Goal: Transaction & Acquisition: Purchase product/service

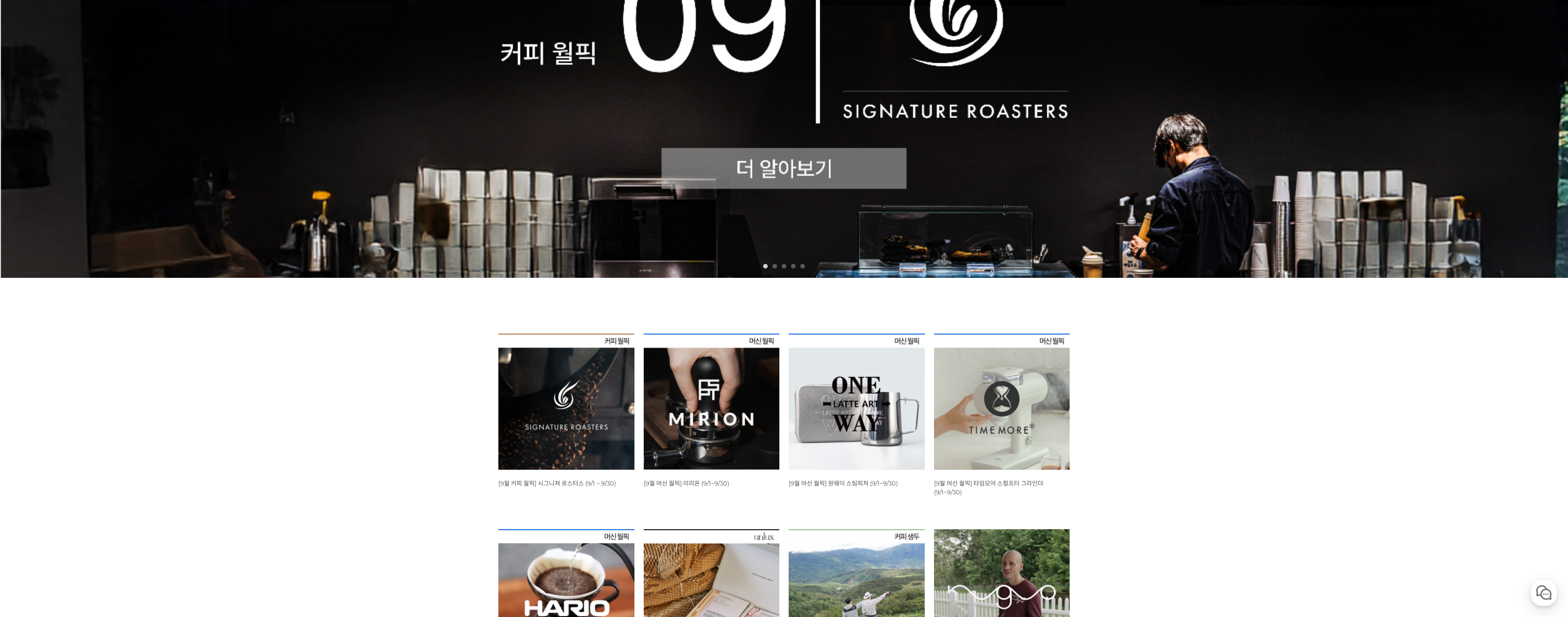
scroll to position [310, 0]
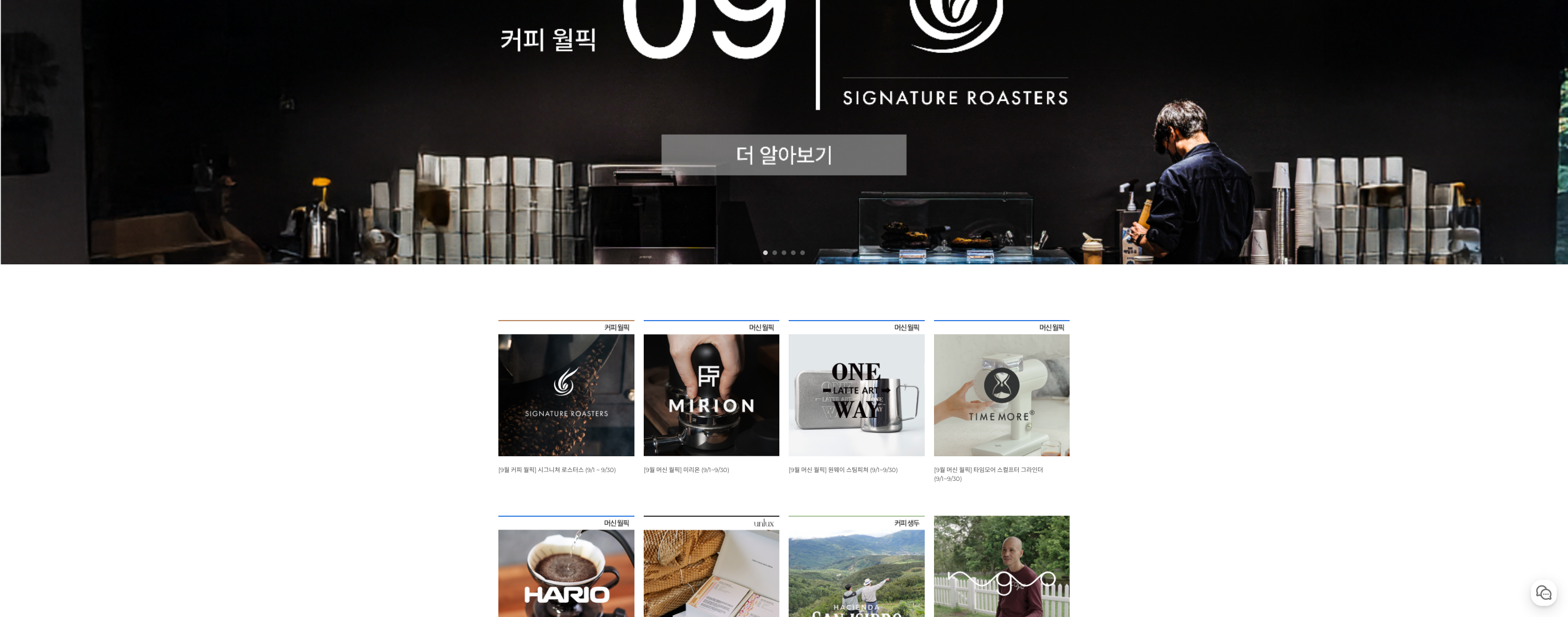
click at [593, 357] on img at bounding box center [567, 389] width 136 height 136
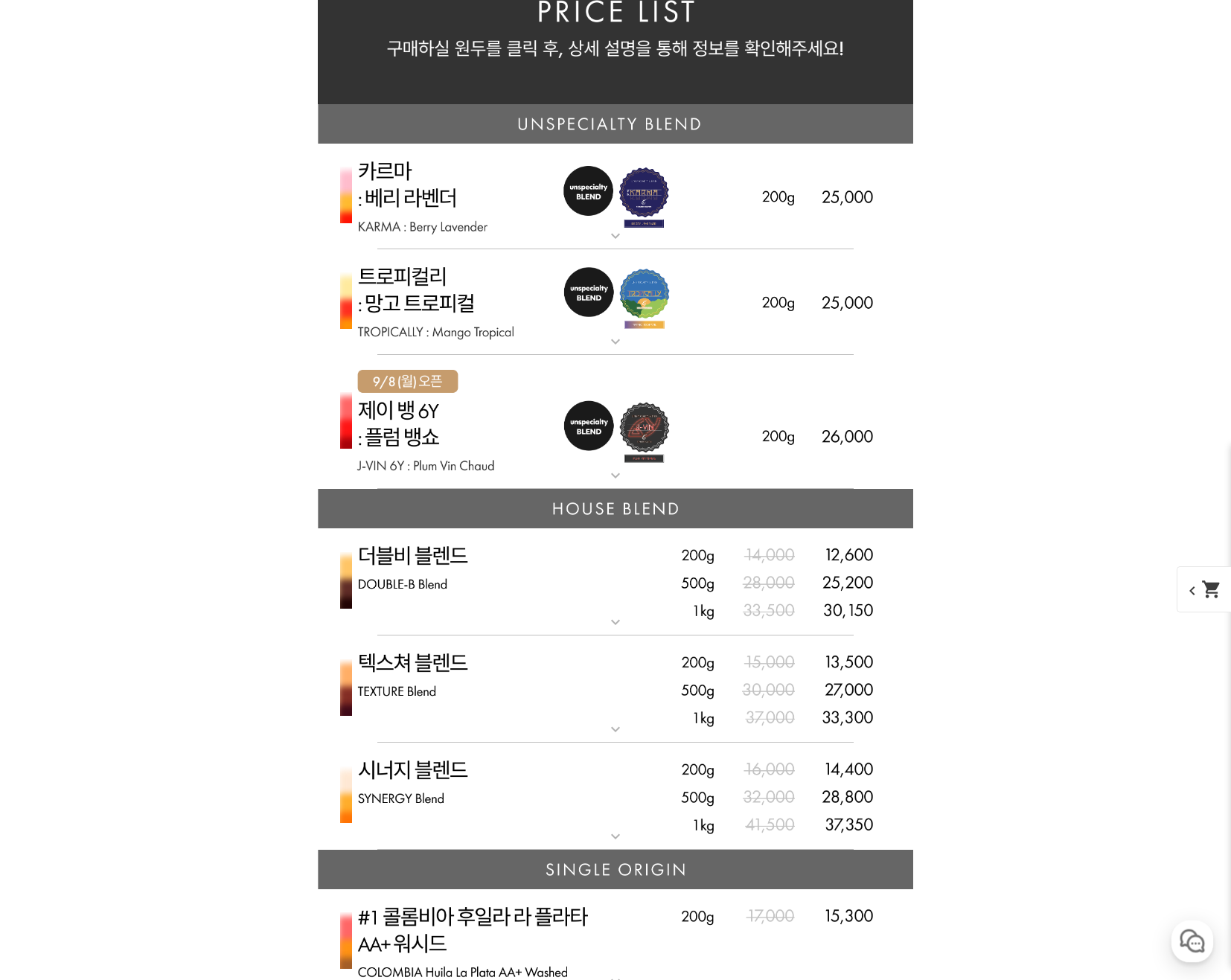
scroll to position [3596, 0]
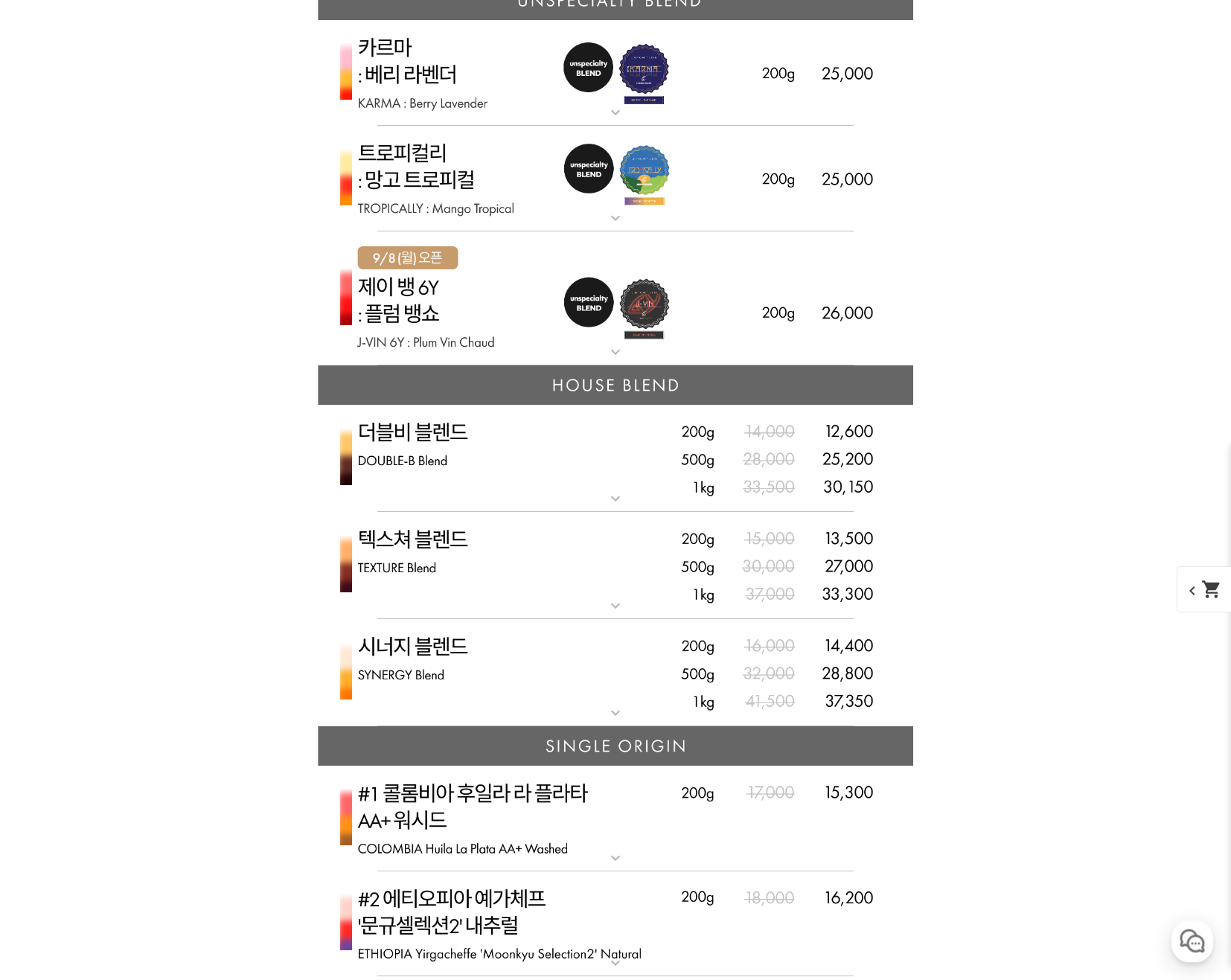
click at [614, 507] on mat-icon "expand_more" at bounding box center [616, 498] width 30 height 18
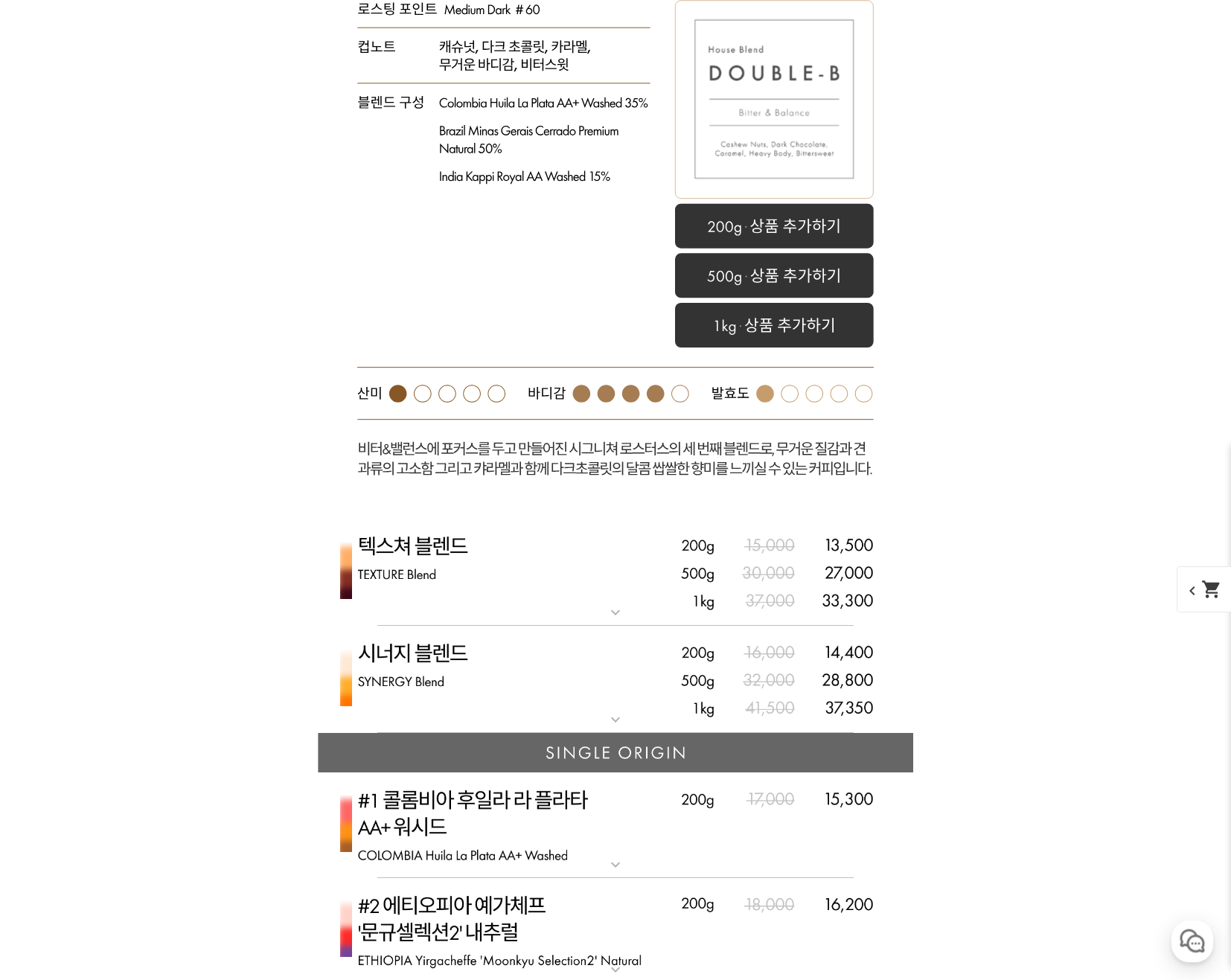
scroll to position [4340, 0]
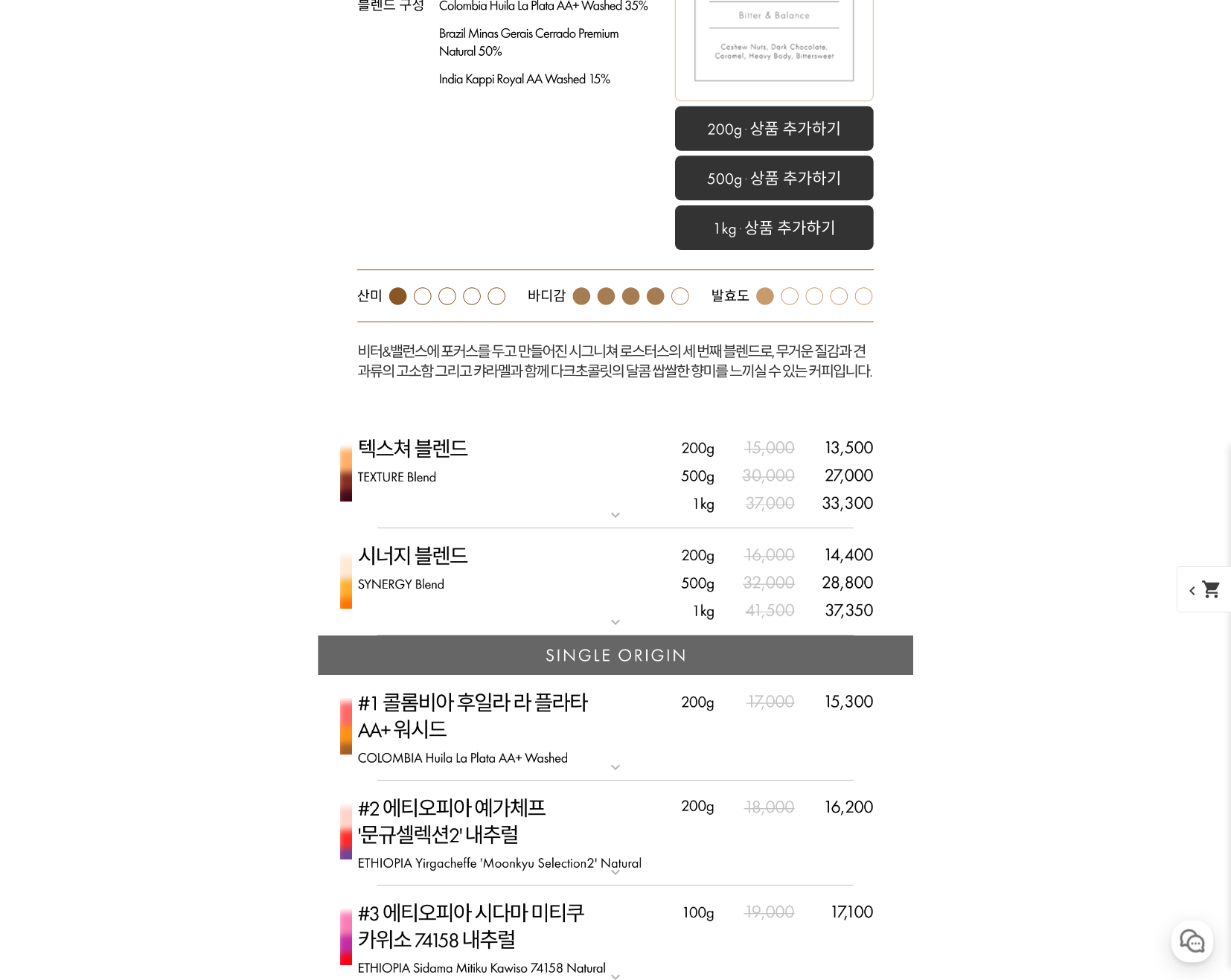
click at [621, 515] on mat-icon "expand_more" at bounding box center [616, 515] width 30 height 18
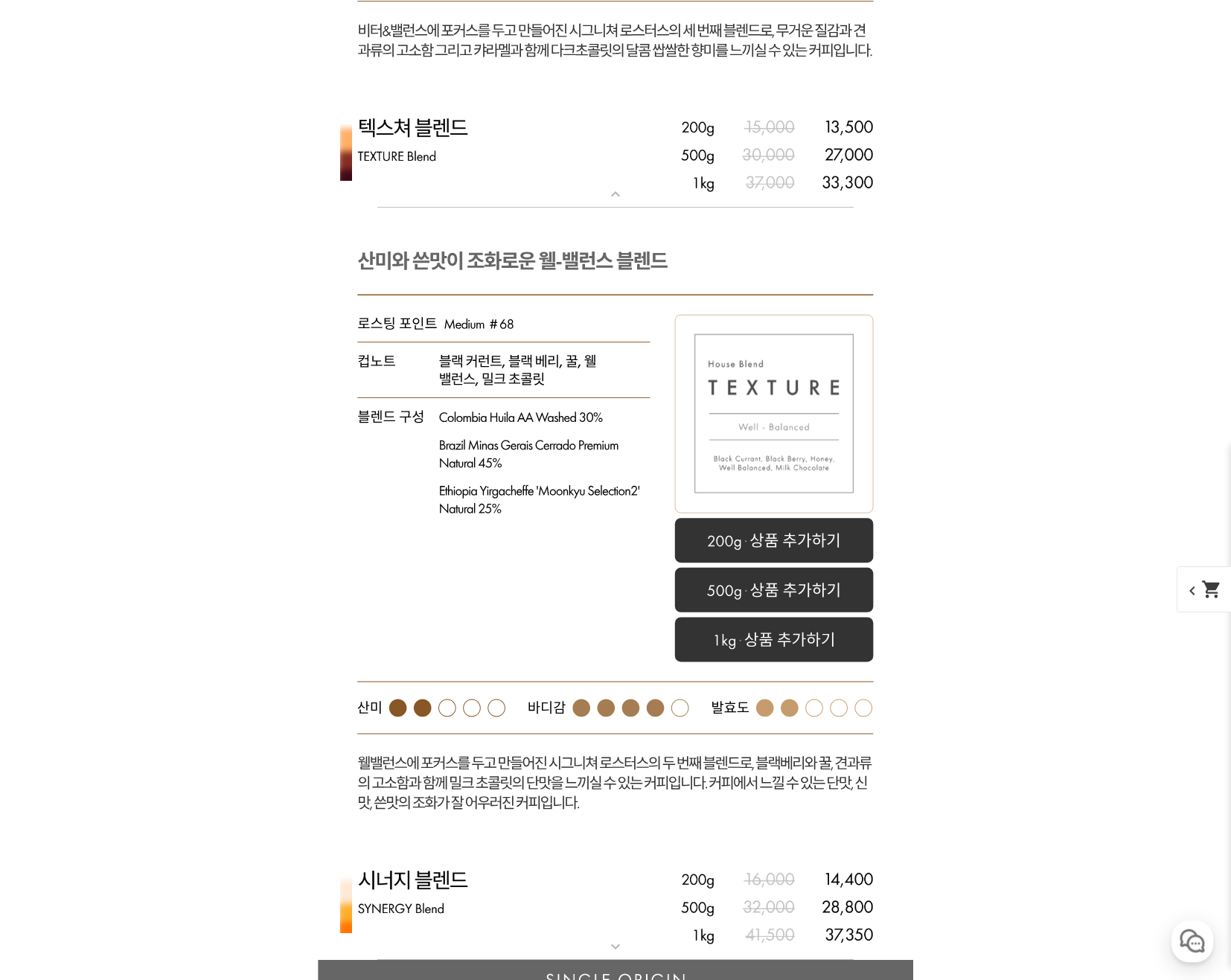
scroll to position [4712, 0]
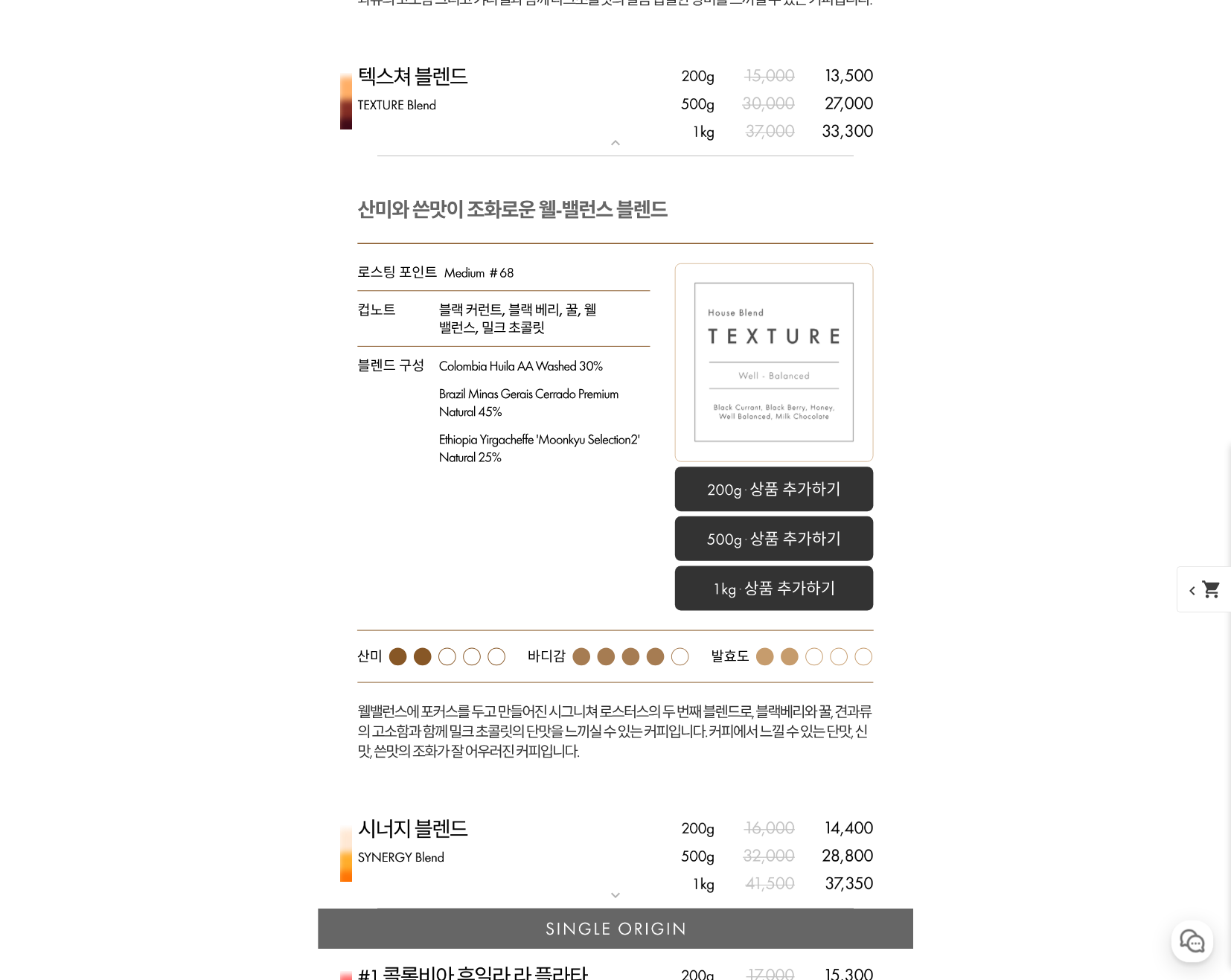
click at [616, 903] on mat-icon "expand_more" at bounding box center [616, 895] width 30 height 18
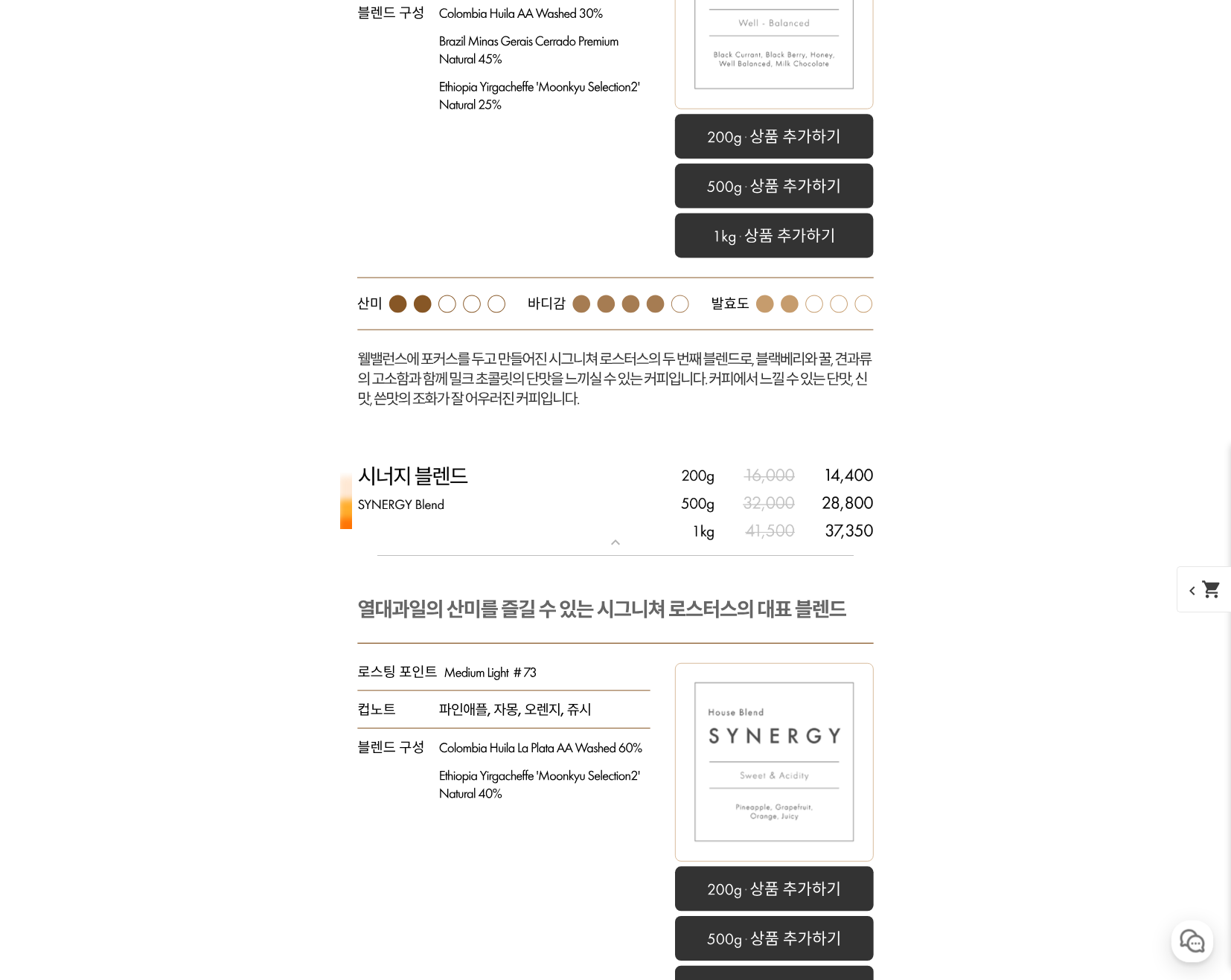
scroll to position [5084, 0]
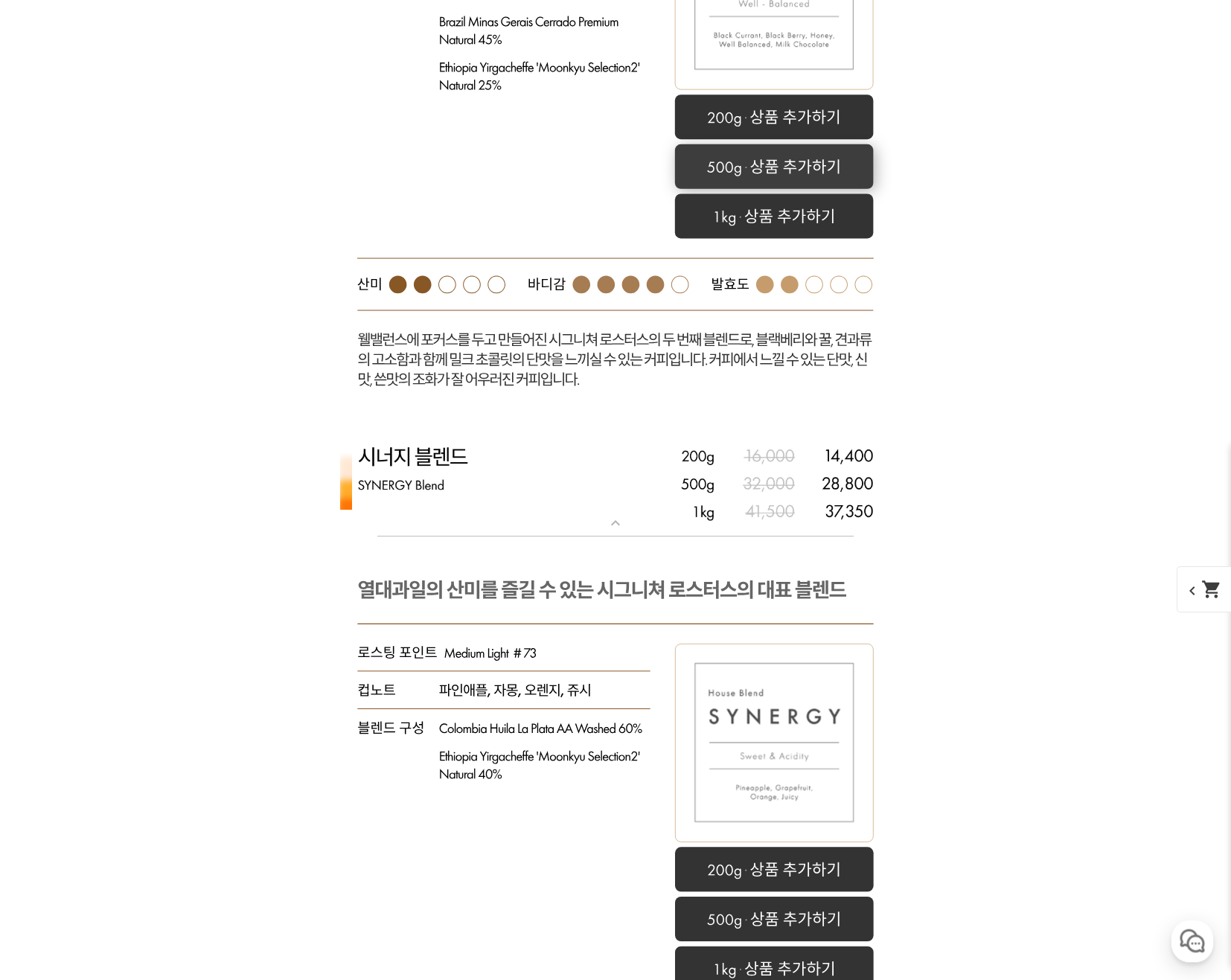
click at [824, 162] on rect at bounding box center [774, 167] width 199 height 45
select select "텍스쳐 블렌드"
select select "500g"
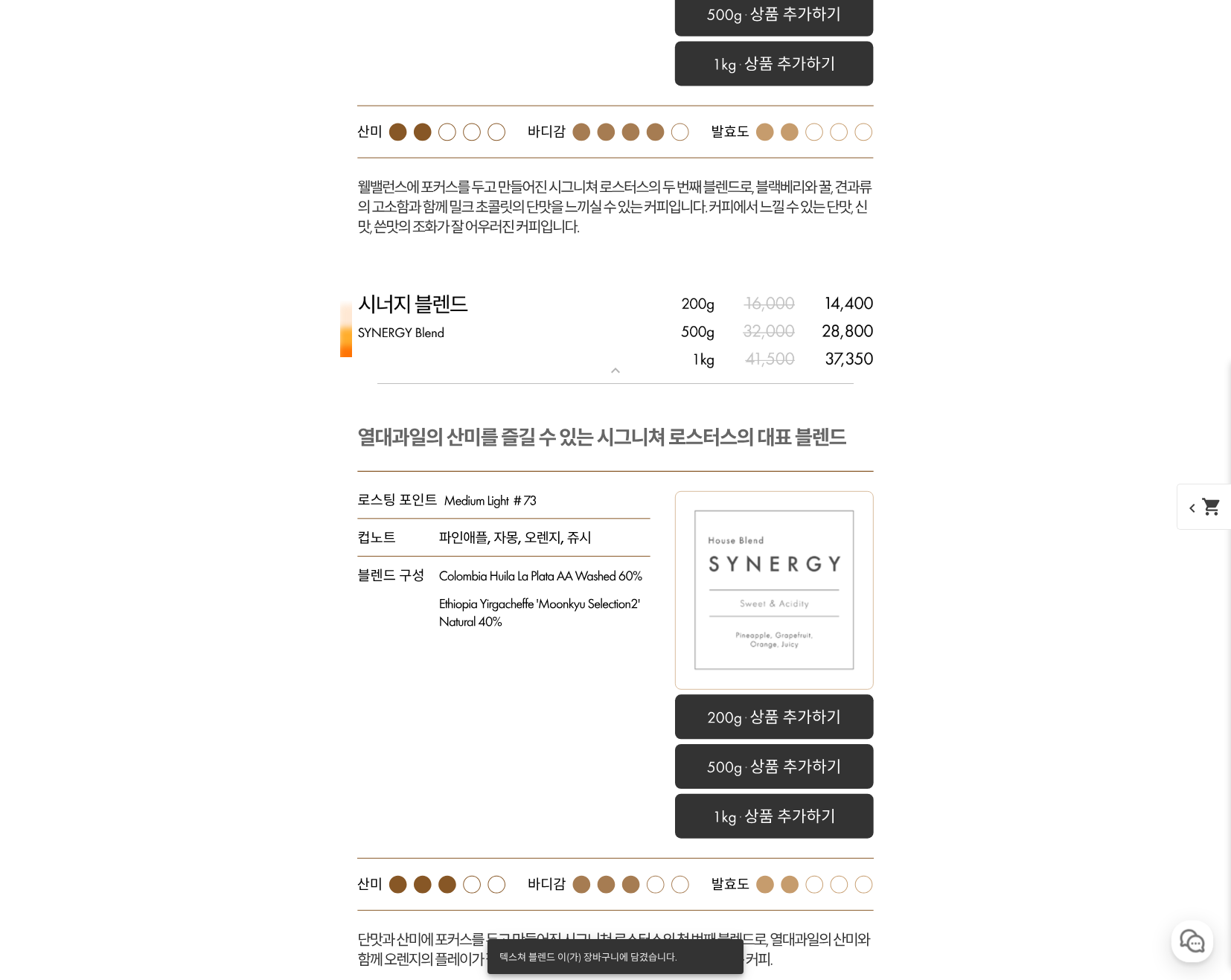
scroll to position [5333, 0]
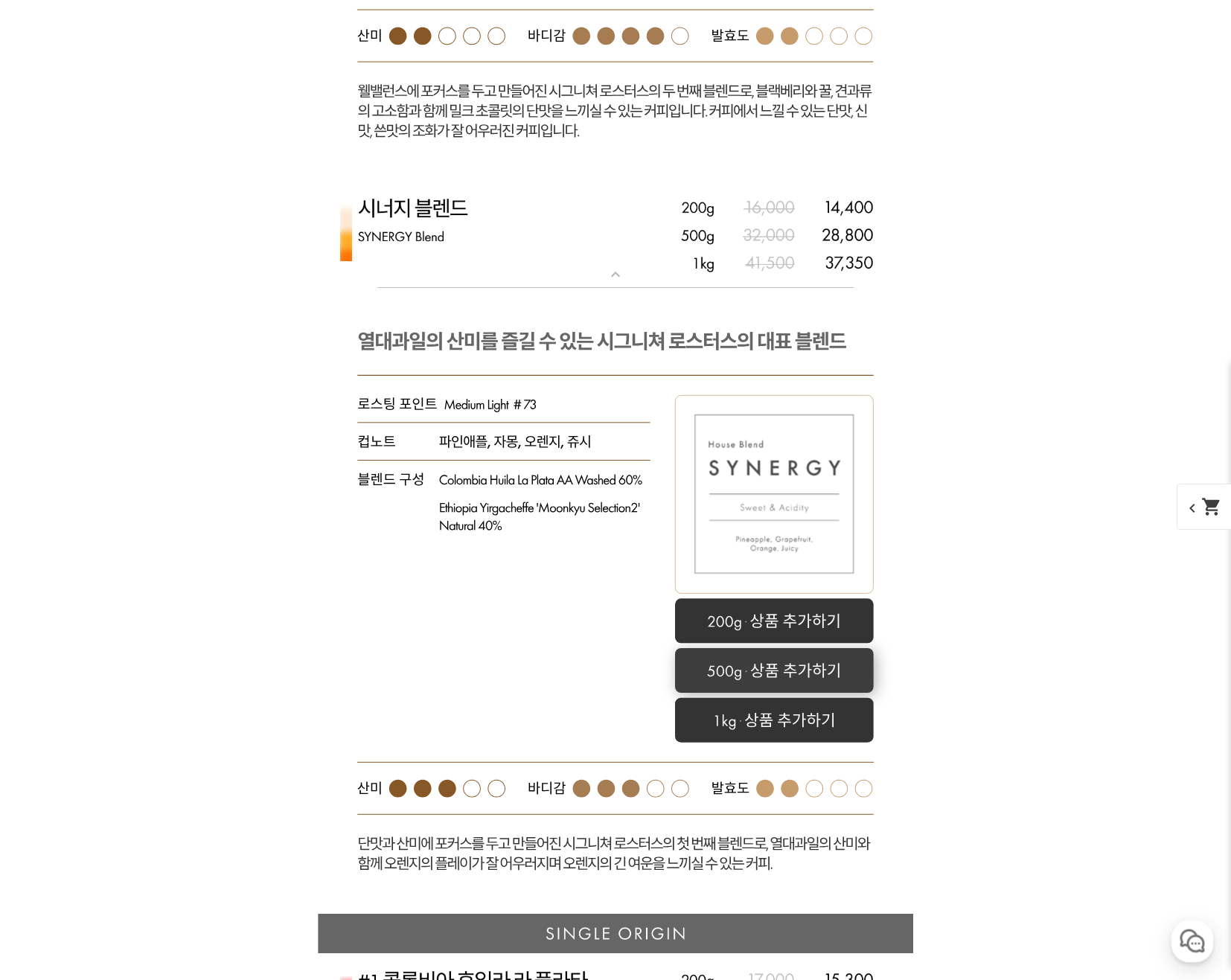
click at [845, 663] on rect at bounding box center [774, 671] width 199 height 45
click at [1201, 504] on span "chevron_left shopping_cart" at bounding box center [1214, 506] width 77 height 46
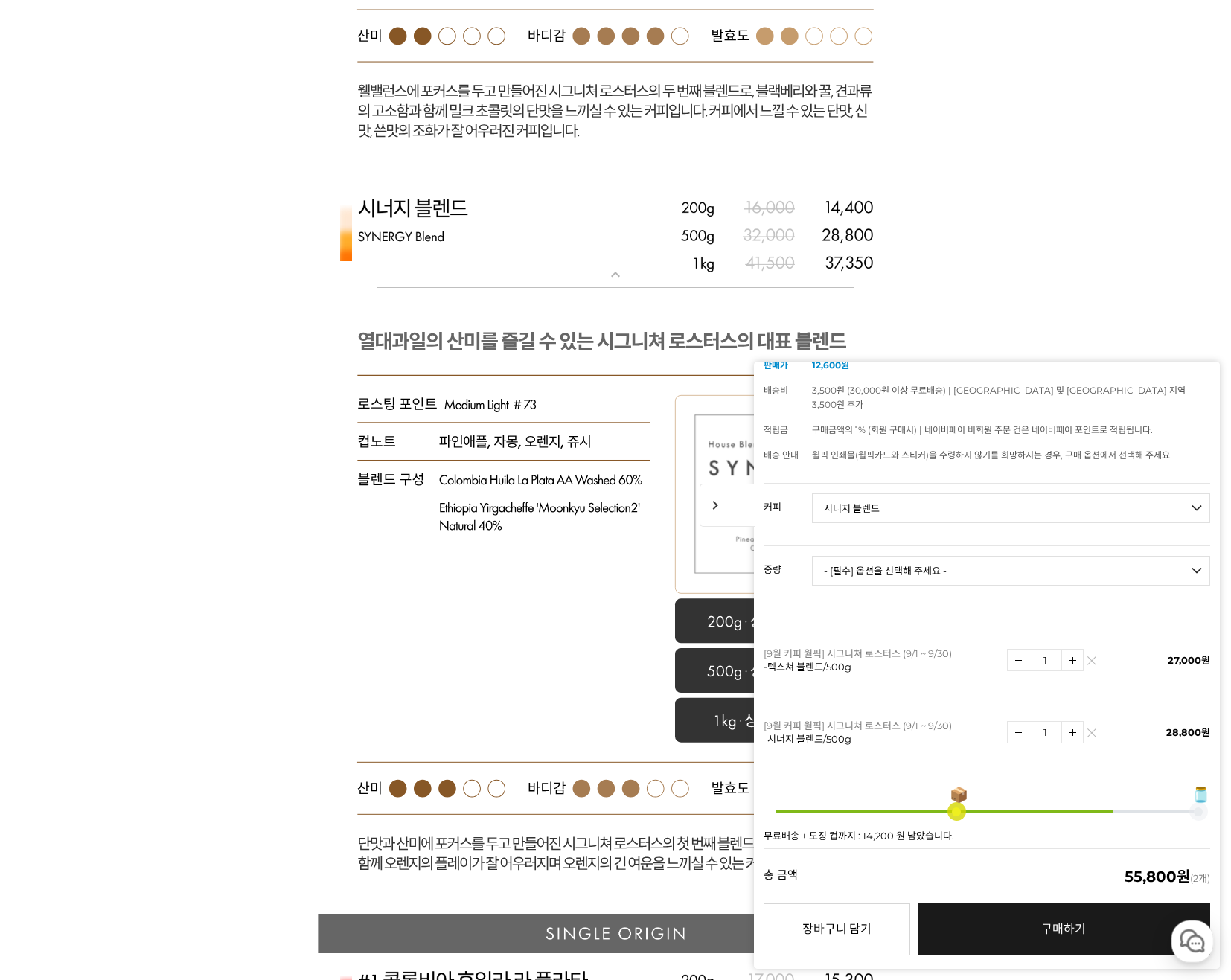
scroll to position [124, 0]
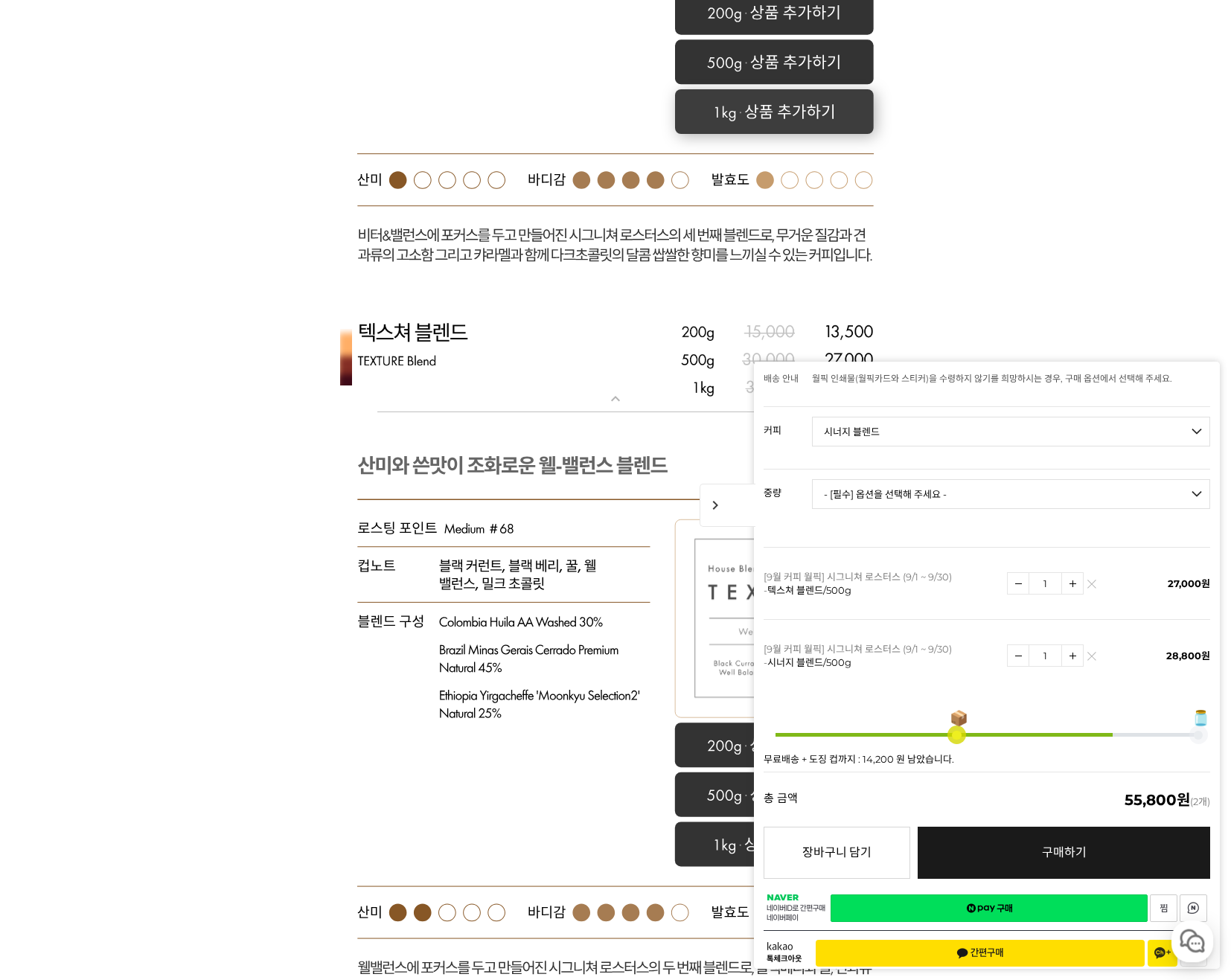
scroll to position [4464, 0]
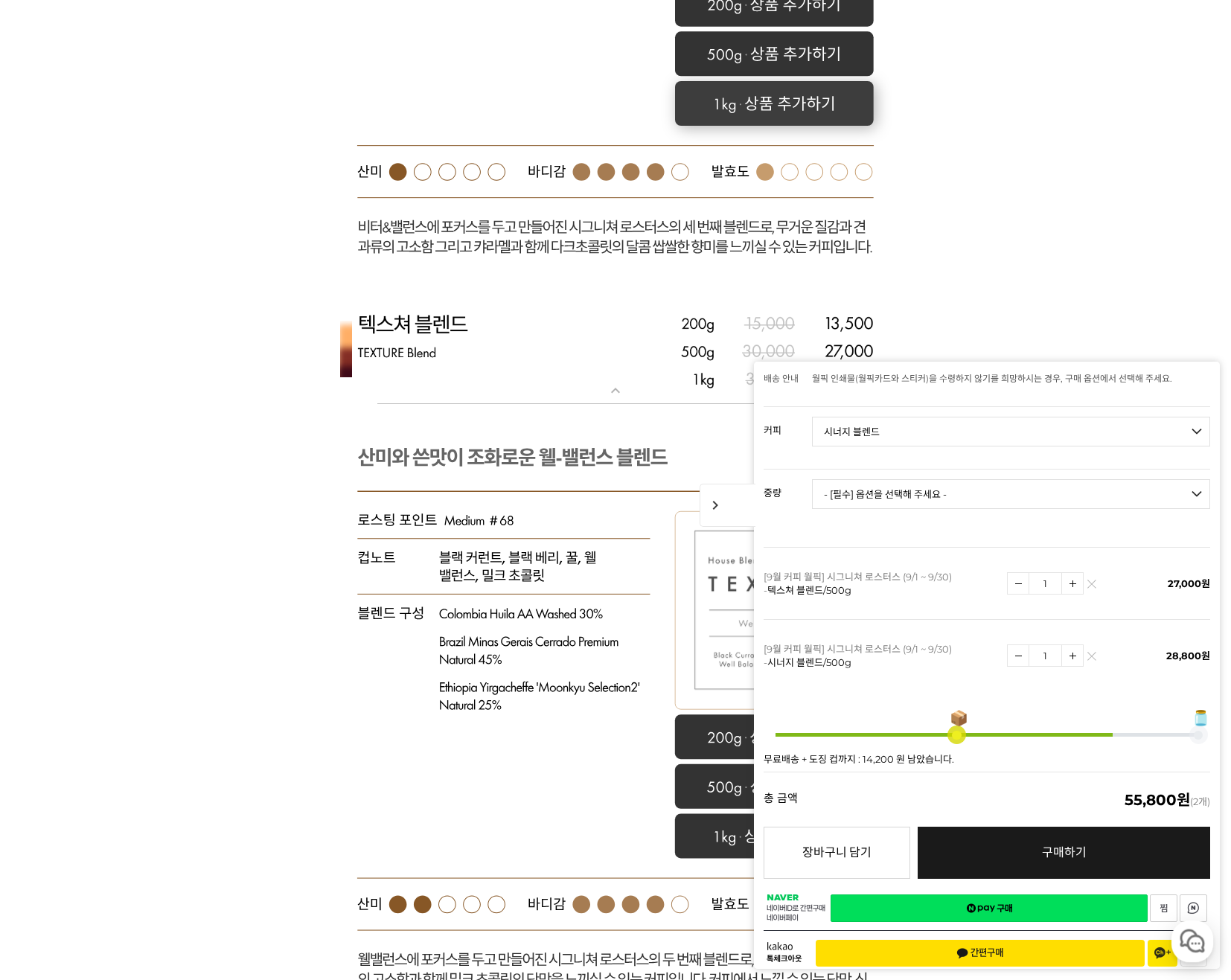
click at [786, 102] on rect at bounding box center [774, 103] width 199 height 45
select select "더블비 블렌드"
select select "1kg"
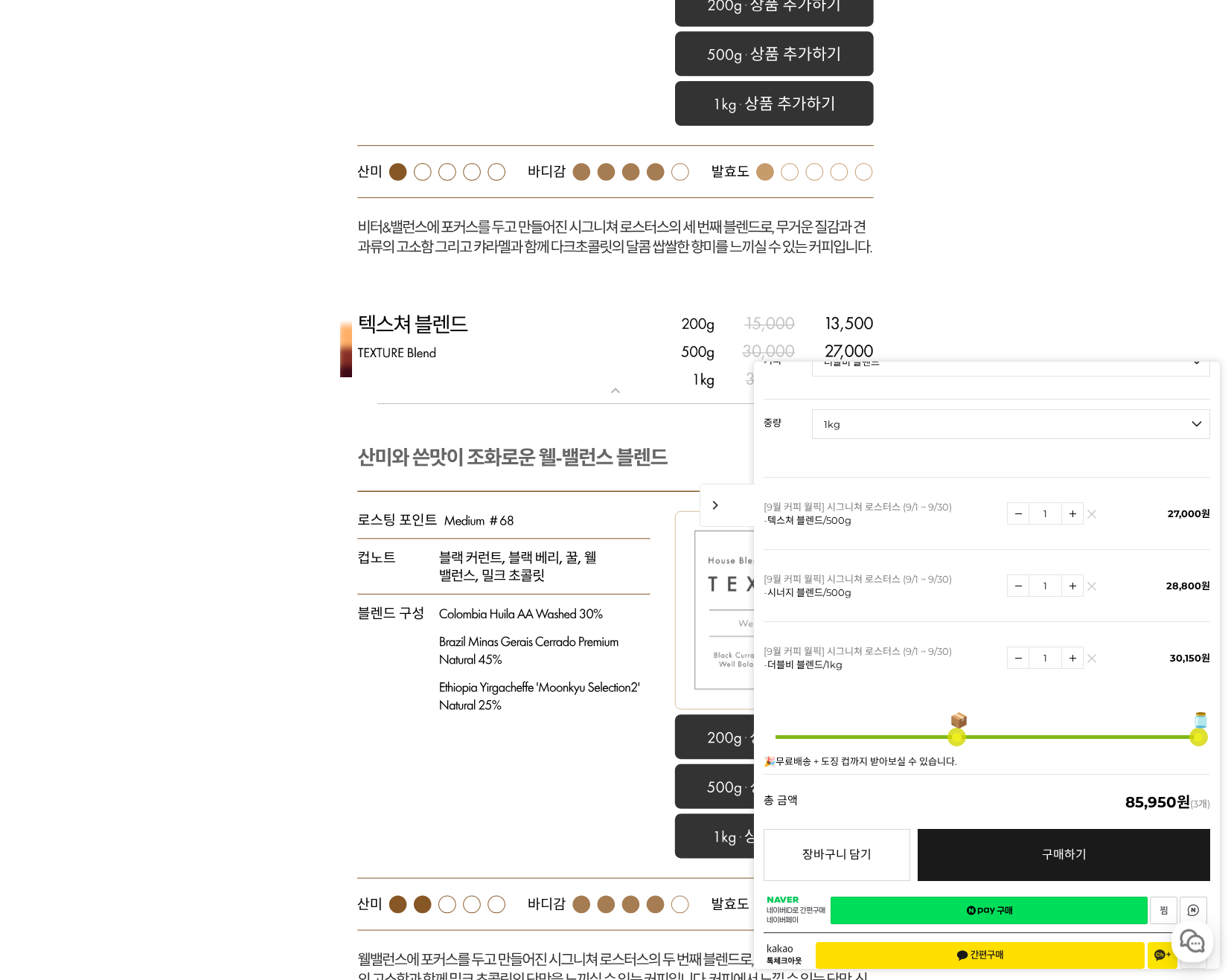
scroll to position [200, 0]
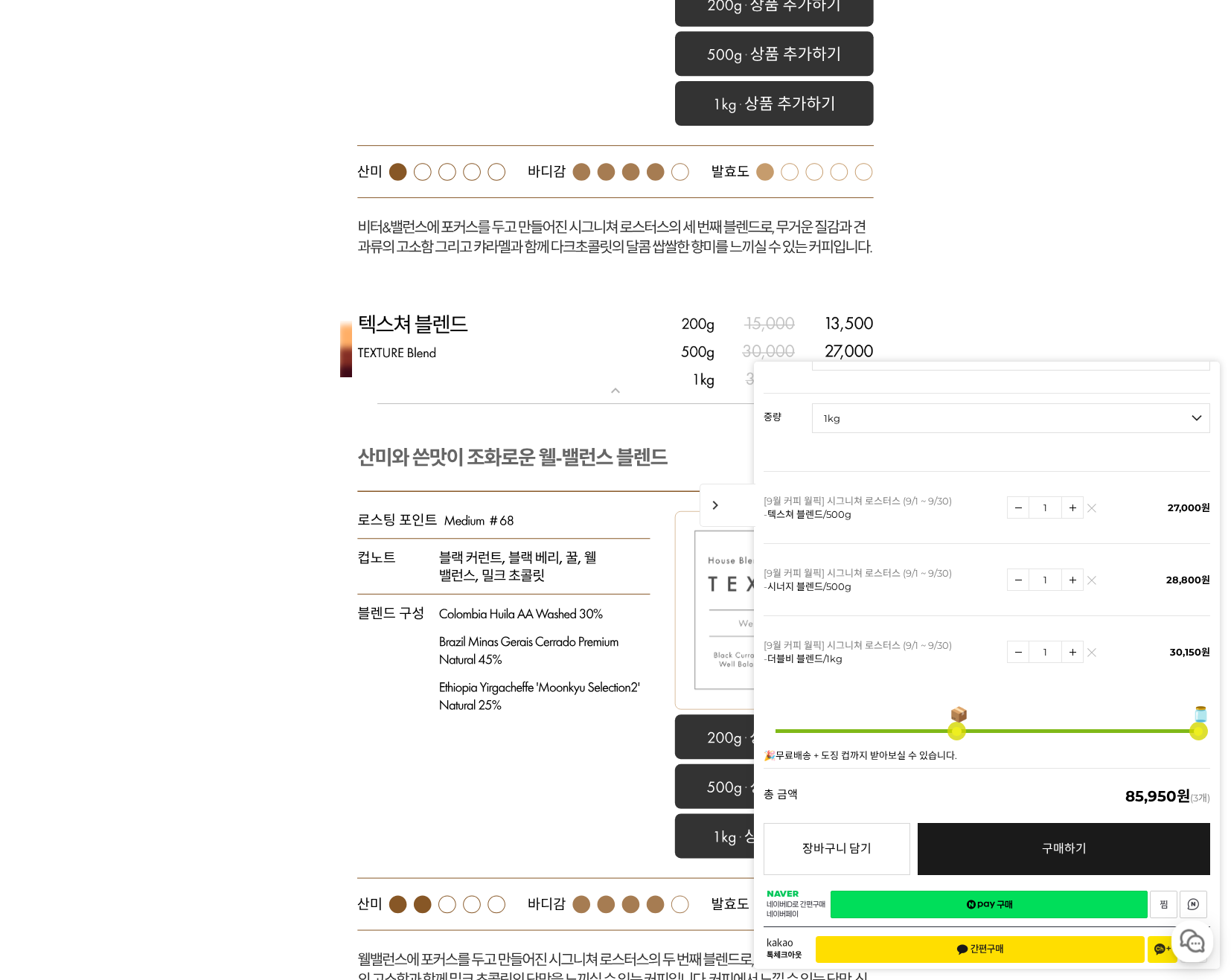
click at [1097, 891] on link "네이버페이 구매하기" at bounding box center [989, 904] width 317 height 27
click at [1061, 890] on link "네이버페이 구매하기" at bounding box center [989, 904] width 317 height 27
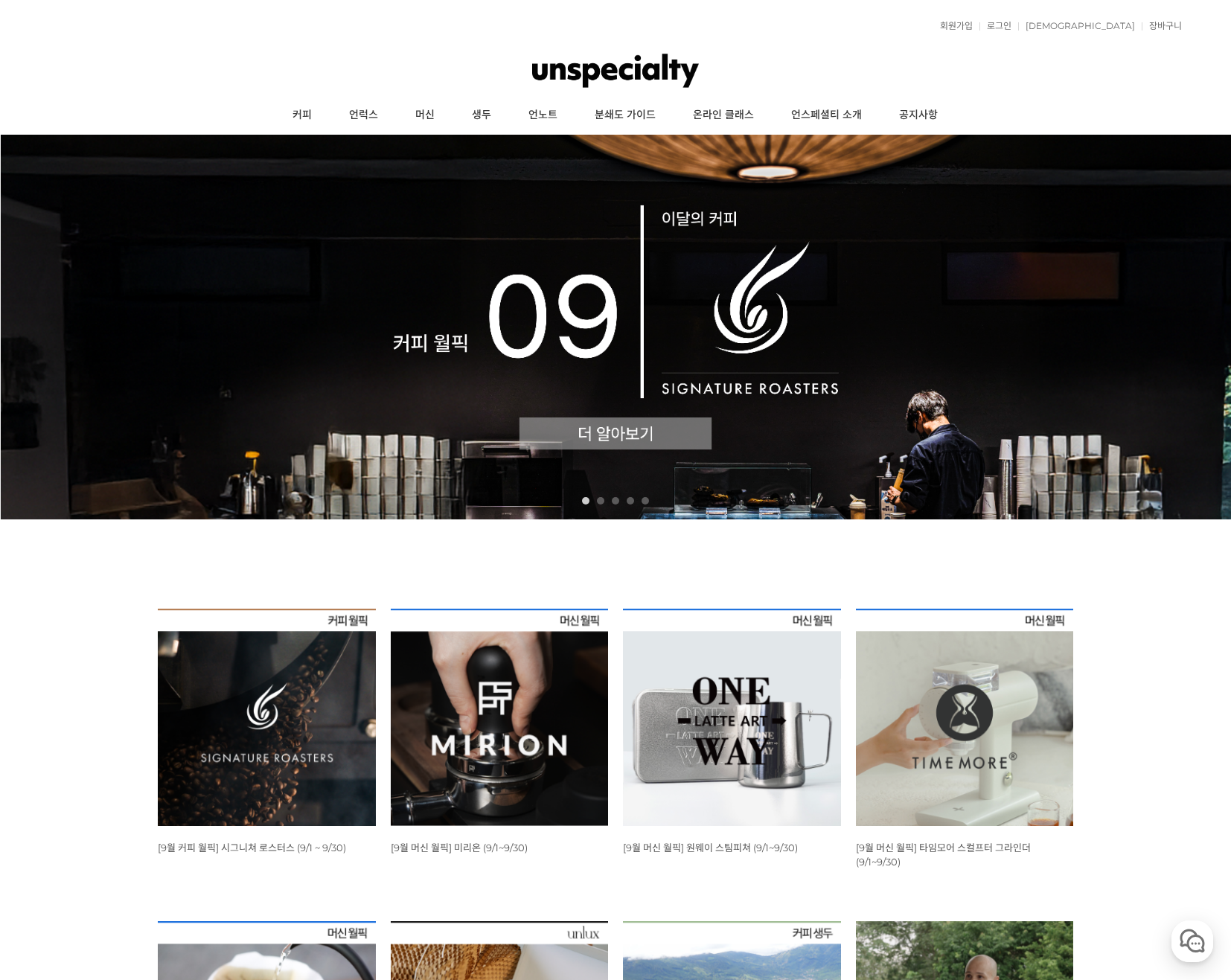
click at [76, 614] on div "뒤로가기 1 2 3 4 5 WISH ADD OPTION 상품명 : [9월 커피 월픽] 시그니쳐 로스터스 (9/1 ~ 9/30) 판매가 : 12…" at bounding box center [616, 685] width 1231 height 1100
click at [238, 708] on img at bounding box center [267, 718] width 218 height 218
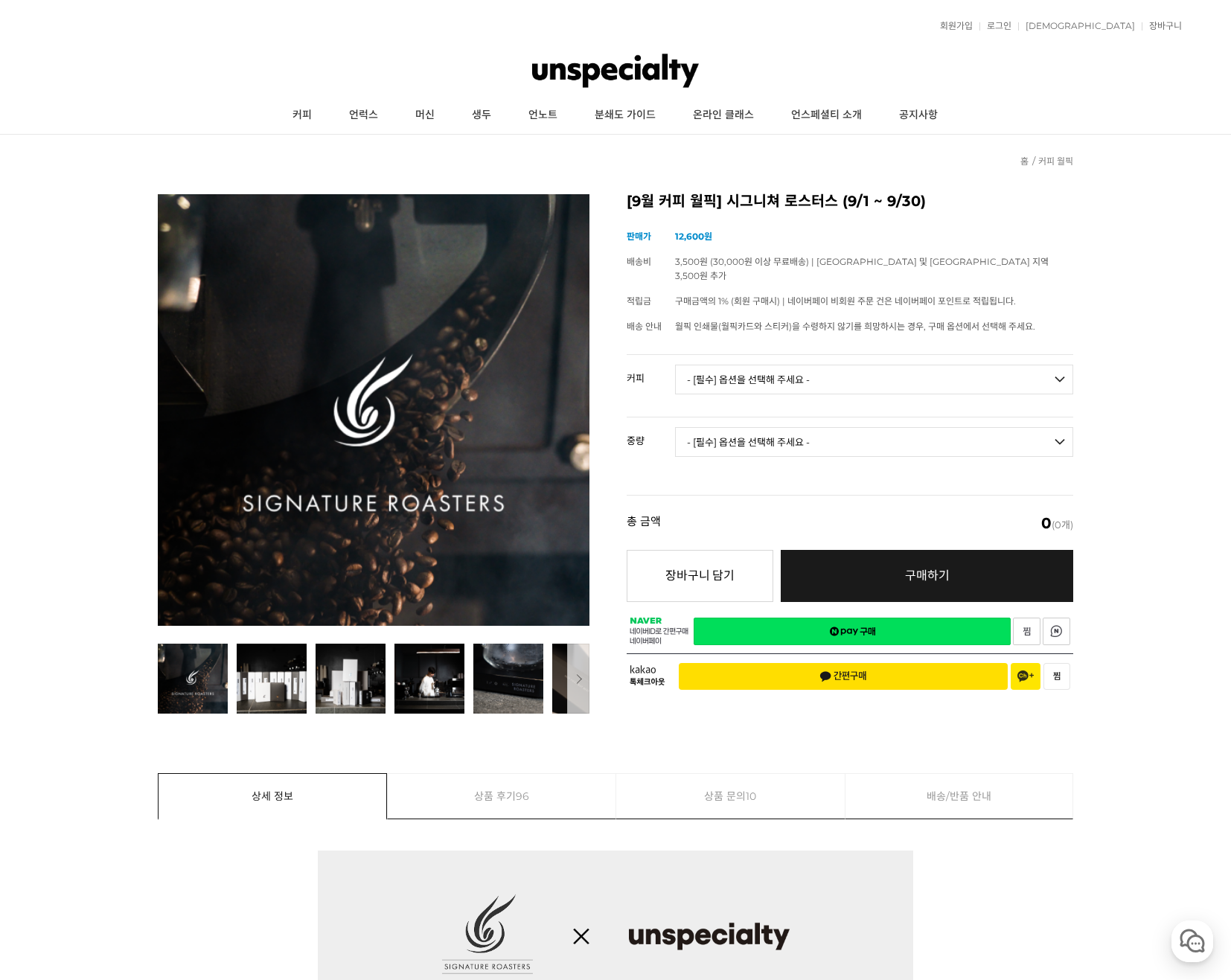
click at [950, 365] on select "- [필수] 옵션을 선택해 주세요 - ------------------- 언스페셜티 분쇄도 가이드 종이(주문 1건당 최대 1개 제공) 월픽 인…" at bounding box center [874, 379] width 398 height 30
select select "더블비 블렌드"
click at [675, 365] on select "- [필수] 옵션을 선택해 주세요 - ------------------- 언스페셜티 분쇄도 가이드 종이(주문 1건당 최대 1개 제공) 월픽 인…" at bounding box center [874, 379] width 398 height 30
click at [878, 431] on select "- [필수] 옵션을 선택해 주세요 - ------------------- 200g 500g 1kg" at bounding box center [874, 442] width 398 height 30
select select "1kg"
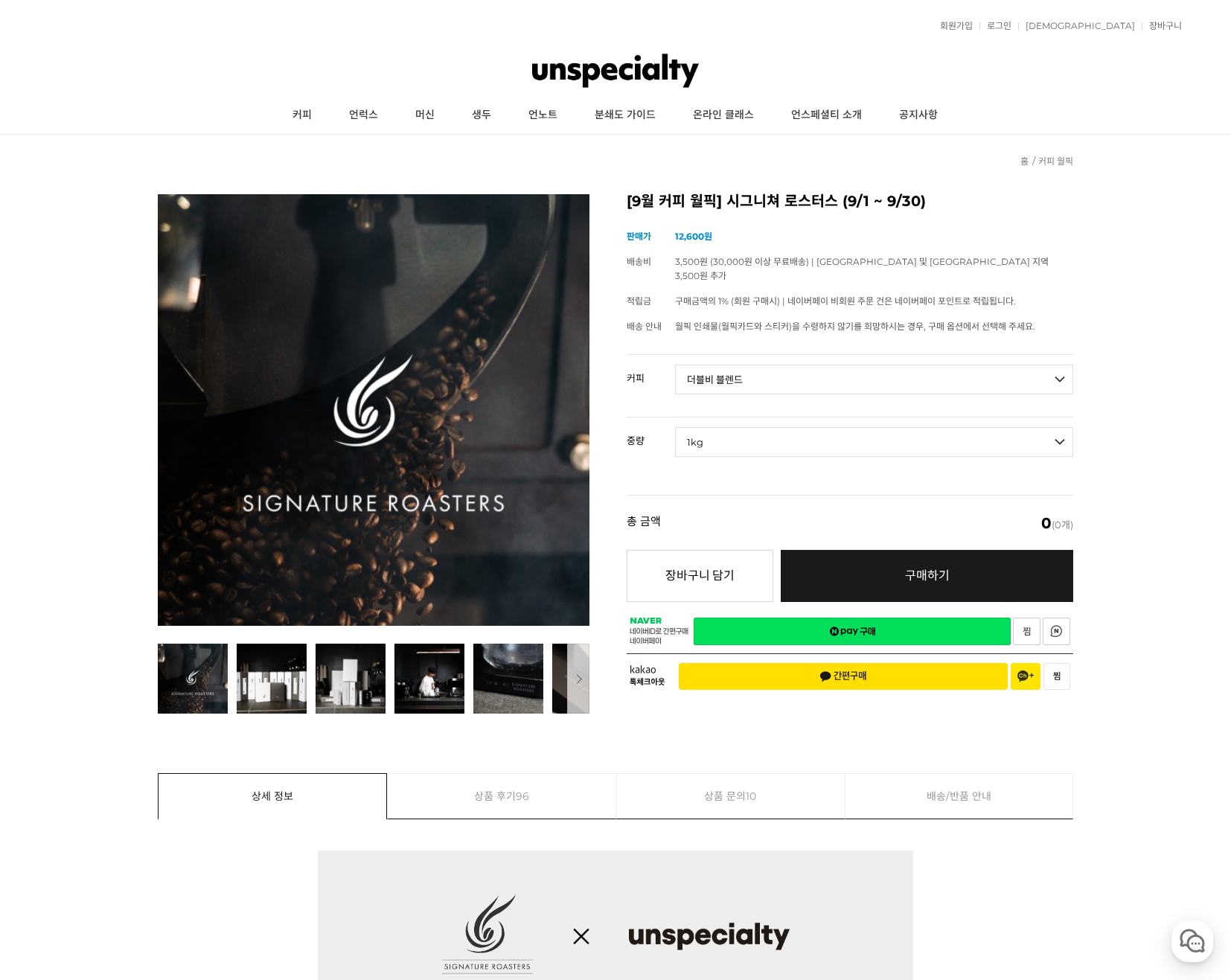
click at [675, 427] on select "- [필수] 옵션을 선택해 주세요 - ------------------- 200g 500g 1kg" at bounding box center [874, 442] width 398 height 30
select select "*"
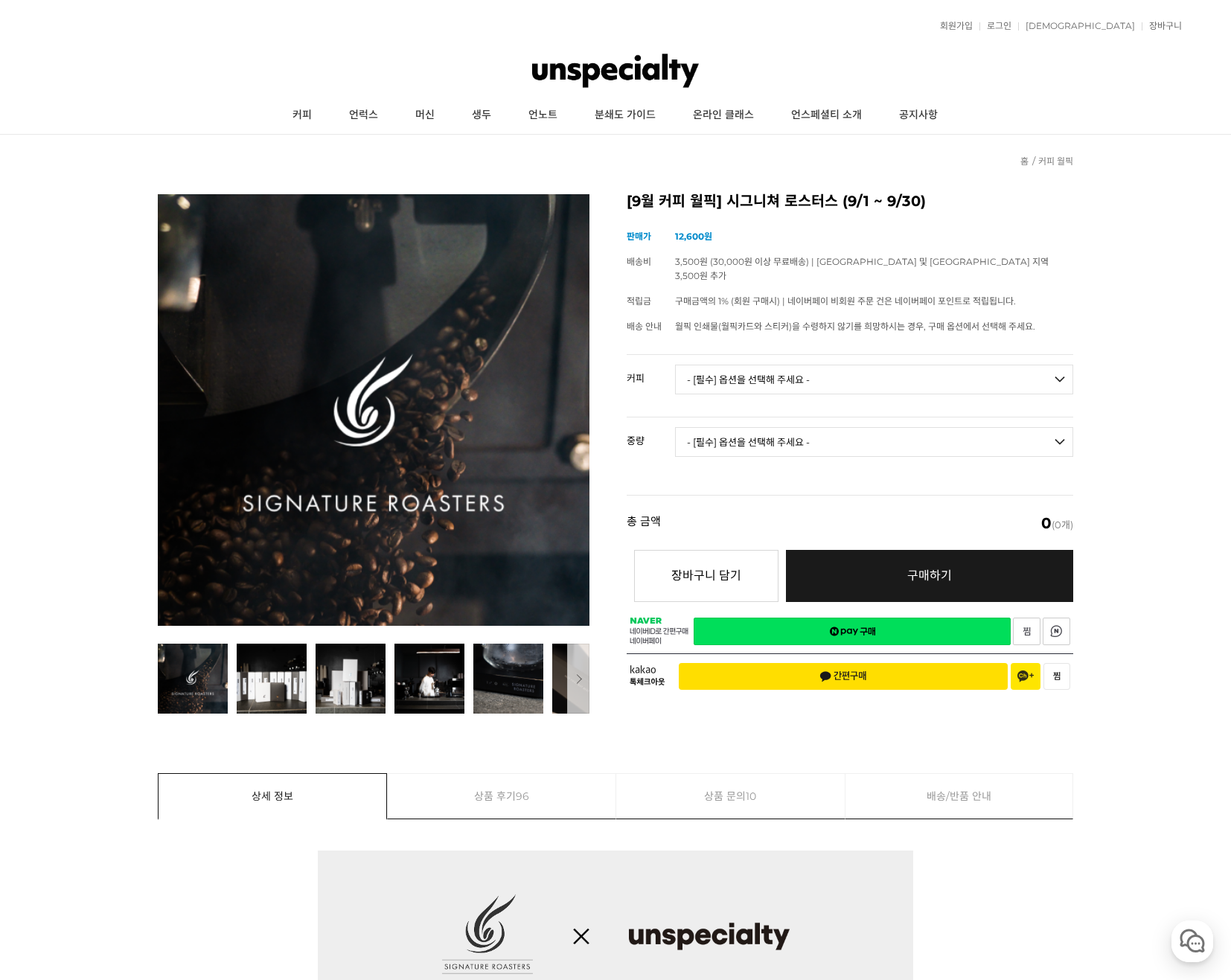
click at [1156, 26] on link "장바구니" at bounding box center [1161, 25] width 40 height 9
